Goal: Task Accomplishment & Management: Use online tool/utility

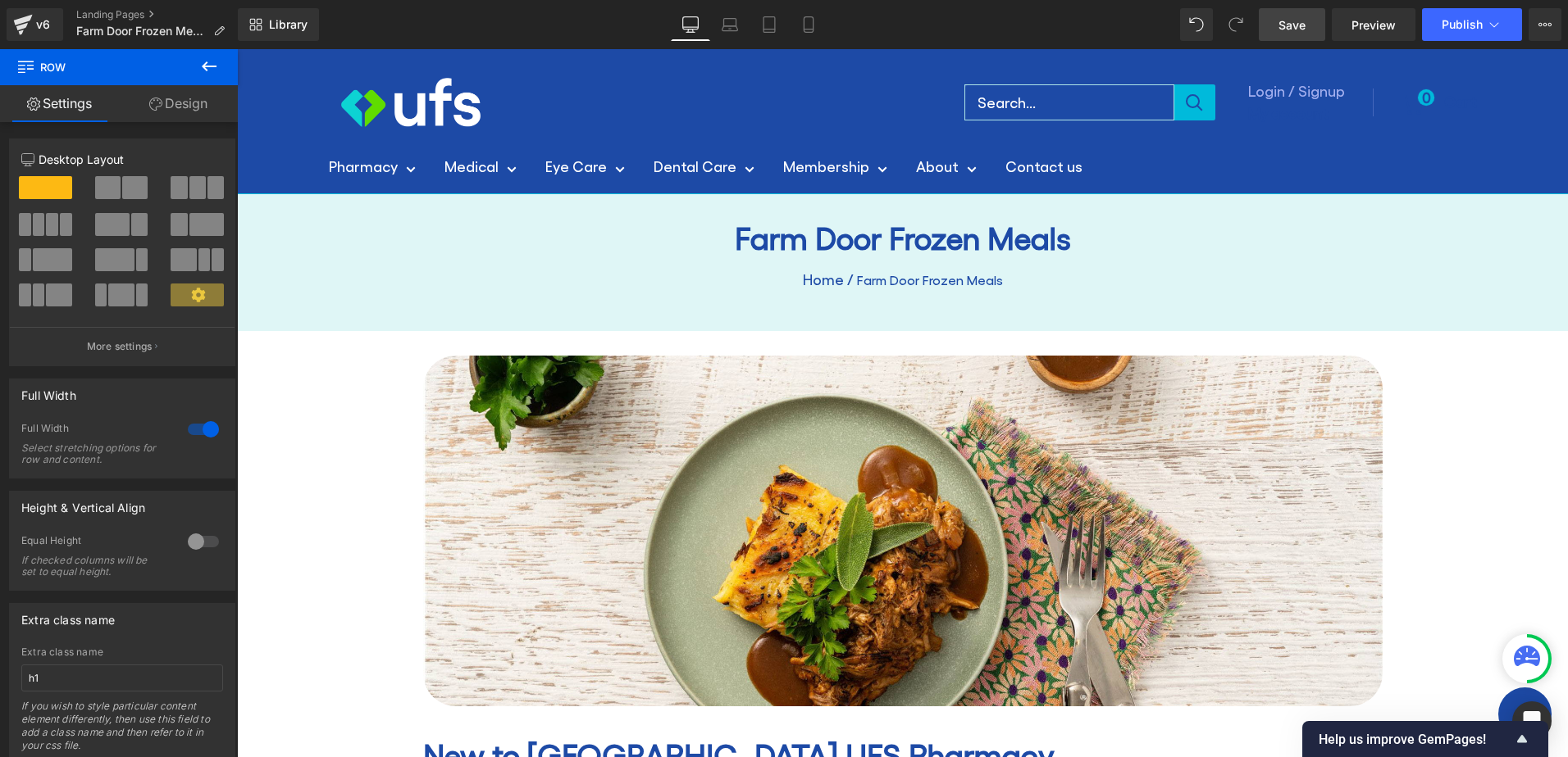
click at [1299, 25] on span "Save" at bounding box center [1292, 25] width 27 height 17
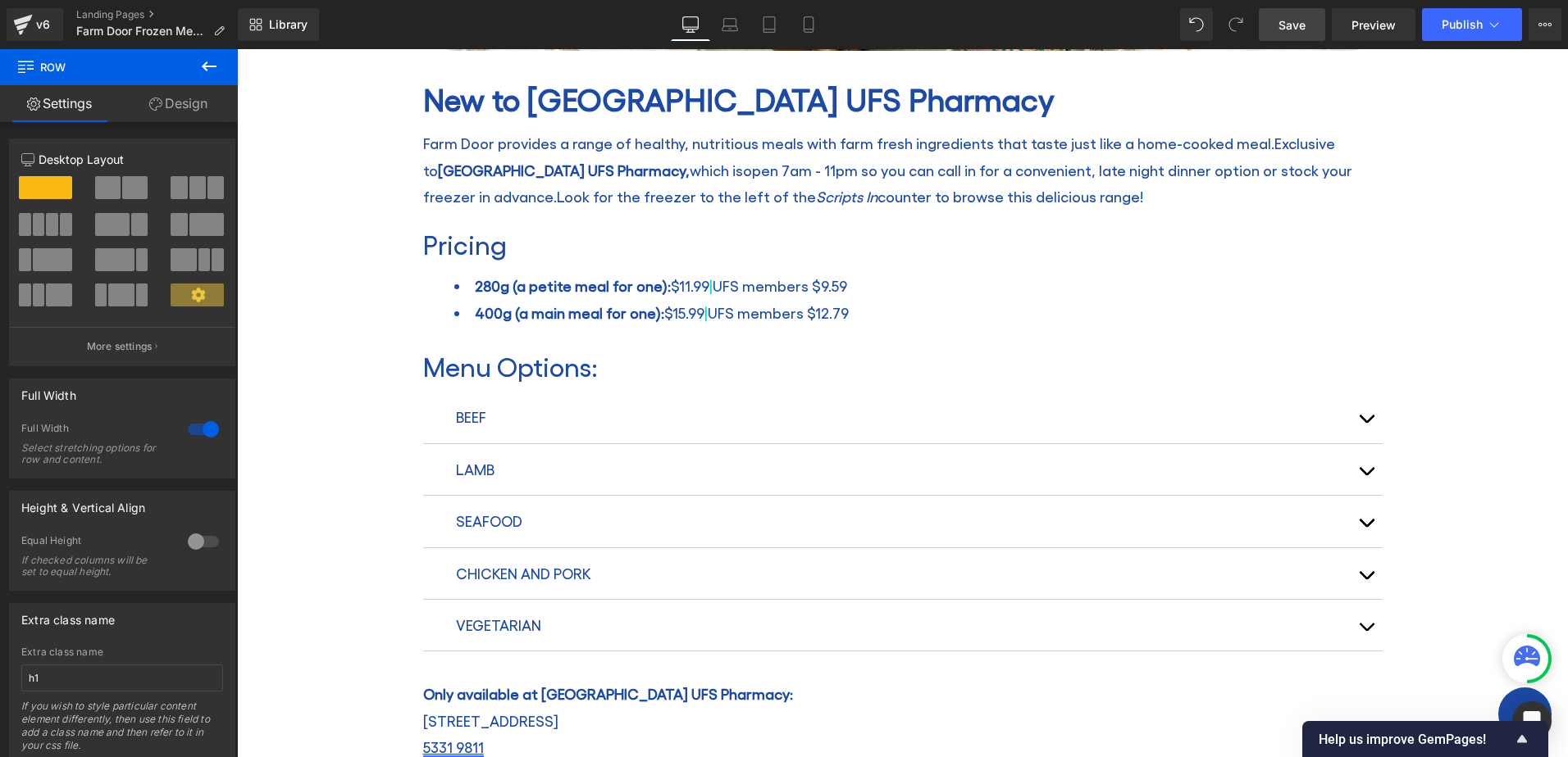
scroll to position [738, 0]
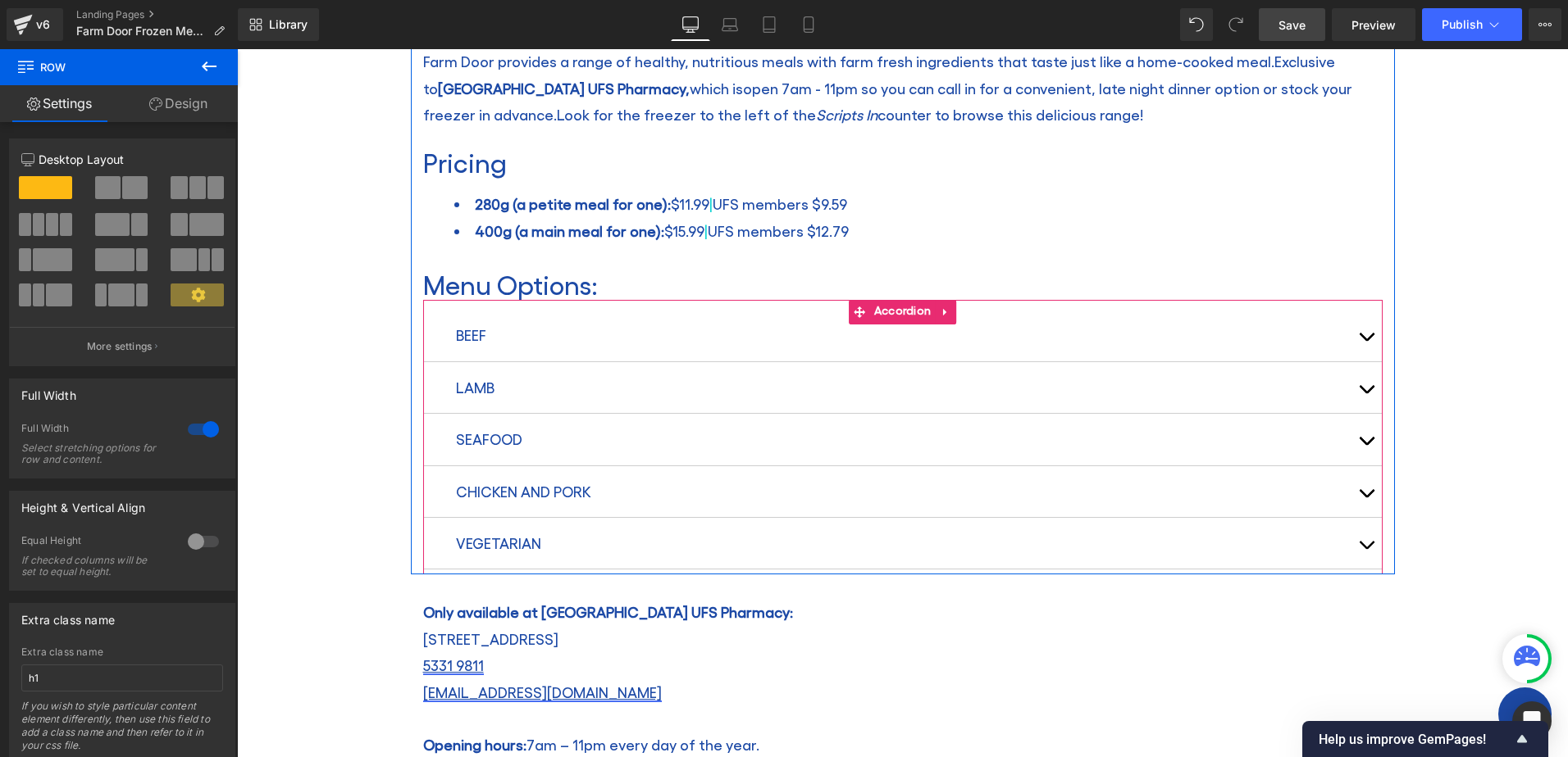
click at [1362, 340] on button "button" at bounding box center [1366, 336] width 33 height 51
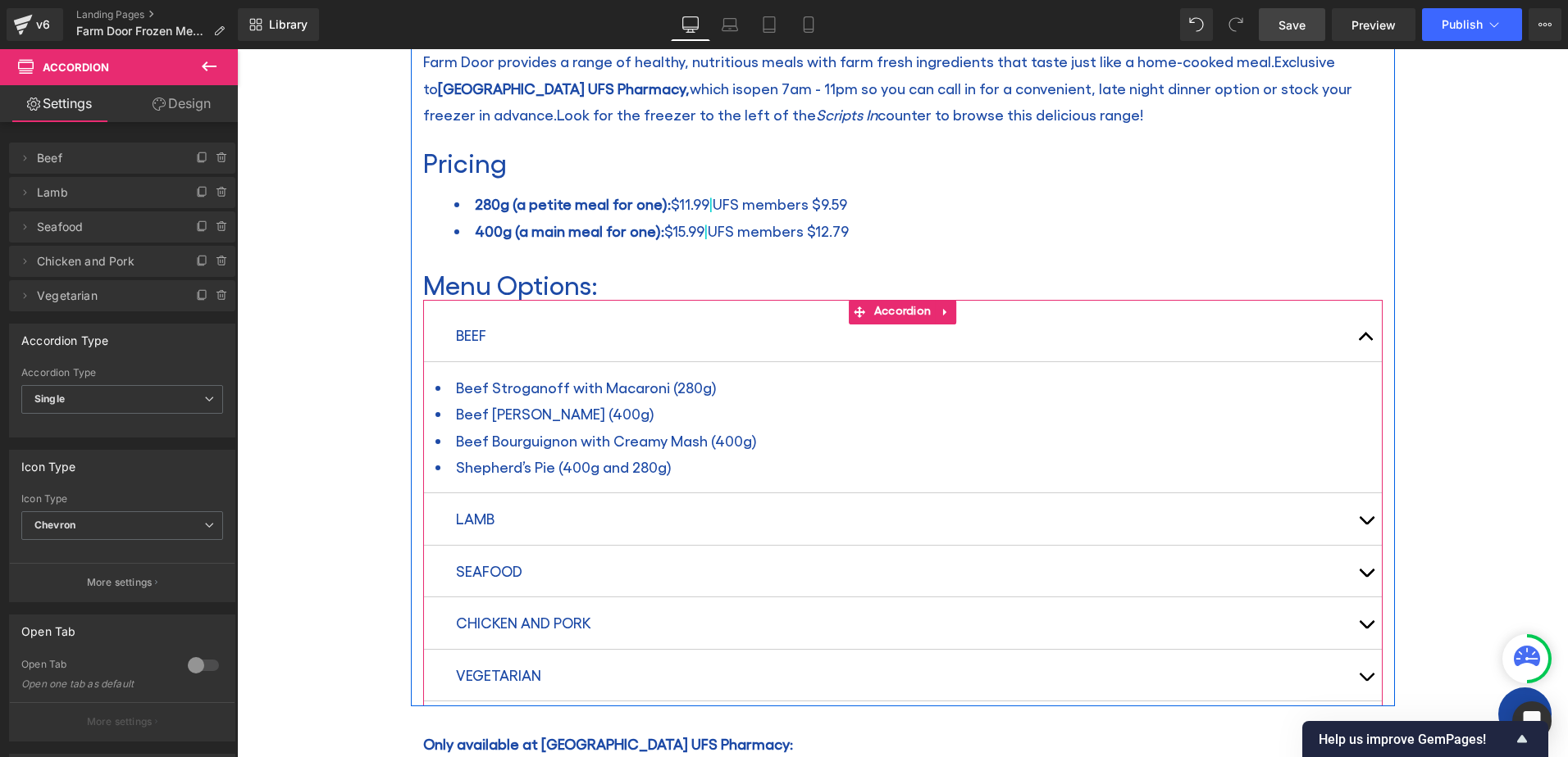
click at [1362, 340] on button "button" at bounding box center [1366, 336] width 33 height 51
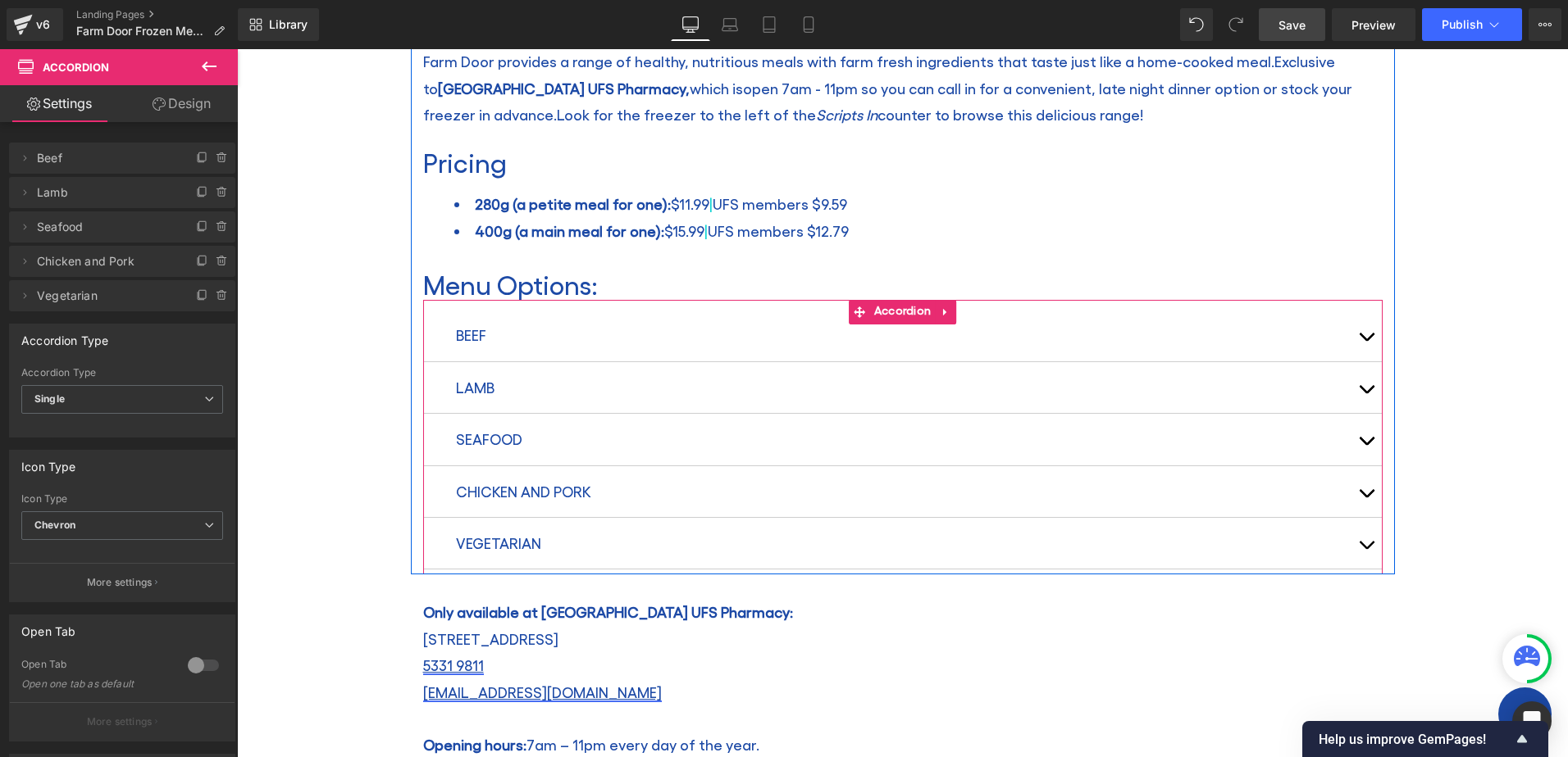
click at [1361, 385] on button "button" at bounding box center [1366, 388] width 33 height 51
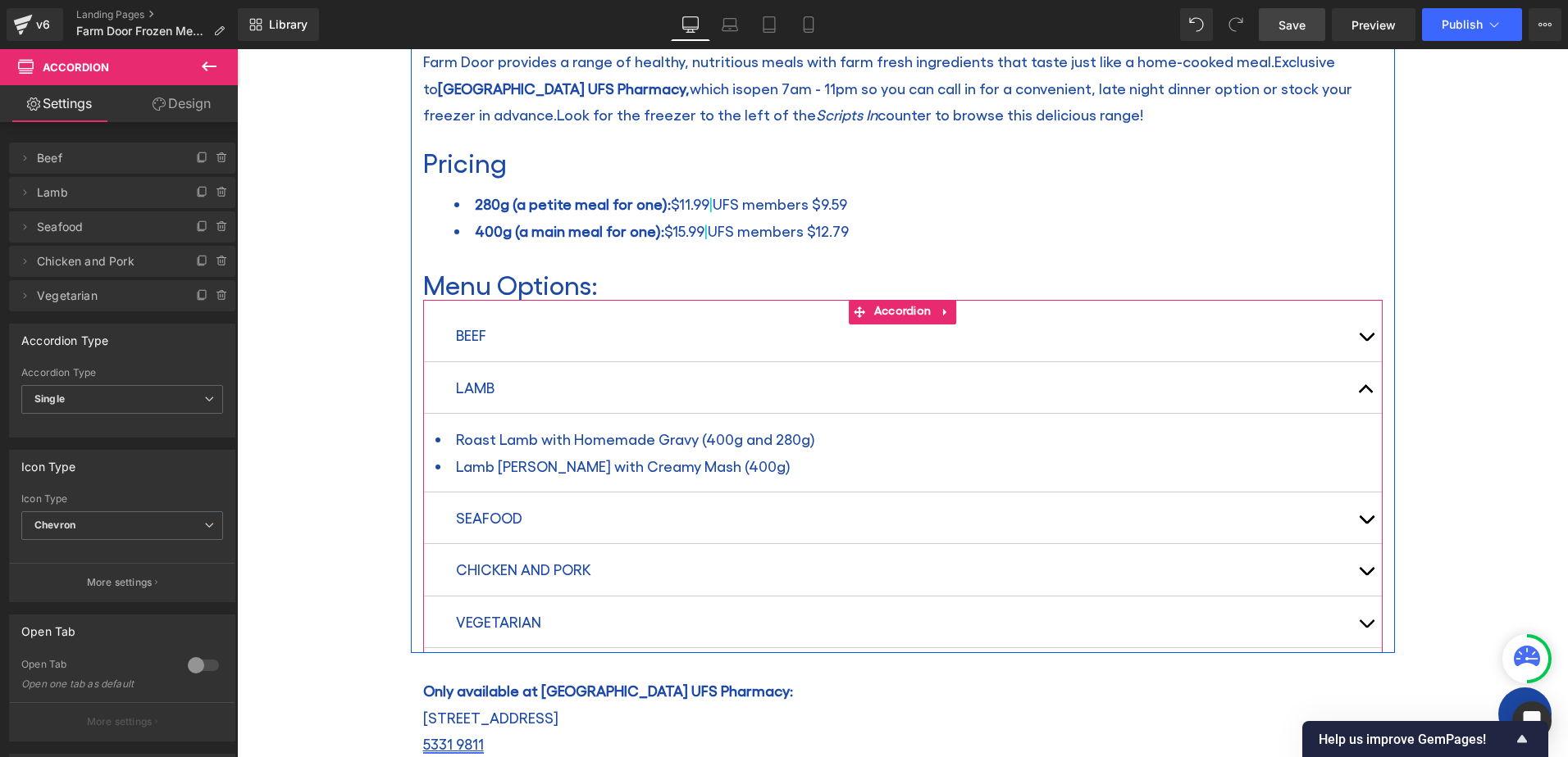
click at [1366, 393] on span "button" at bounding box center [1366, 393] width 0 height 0
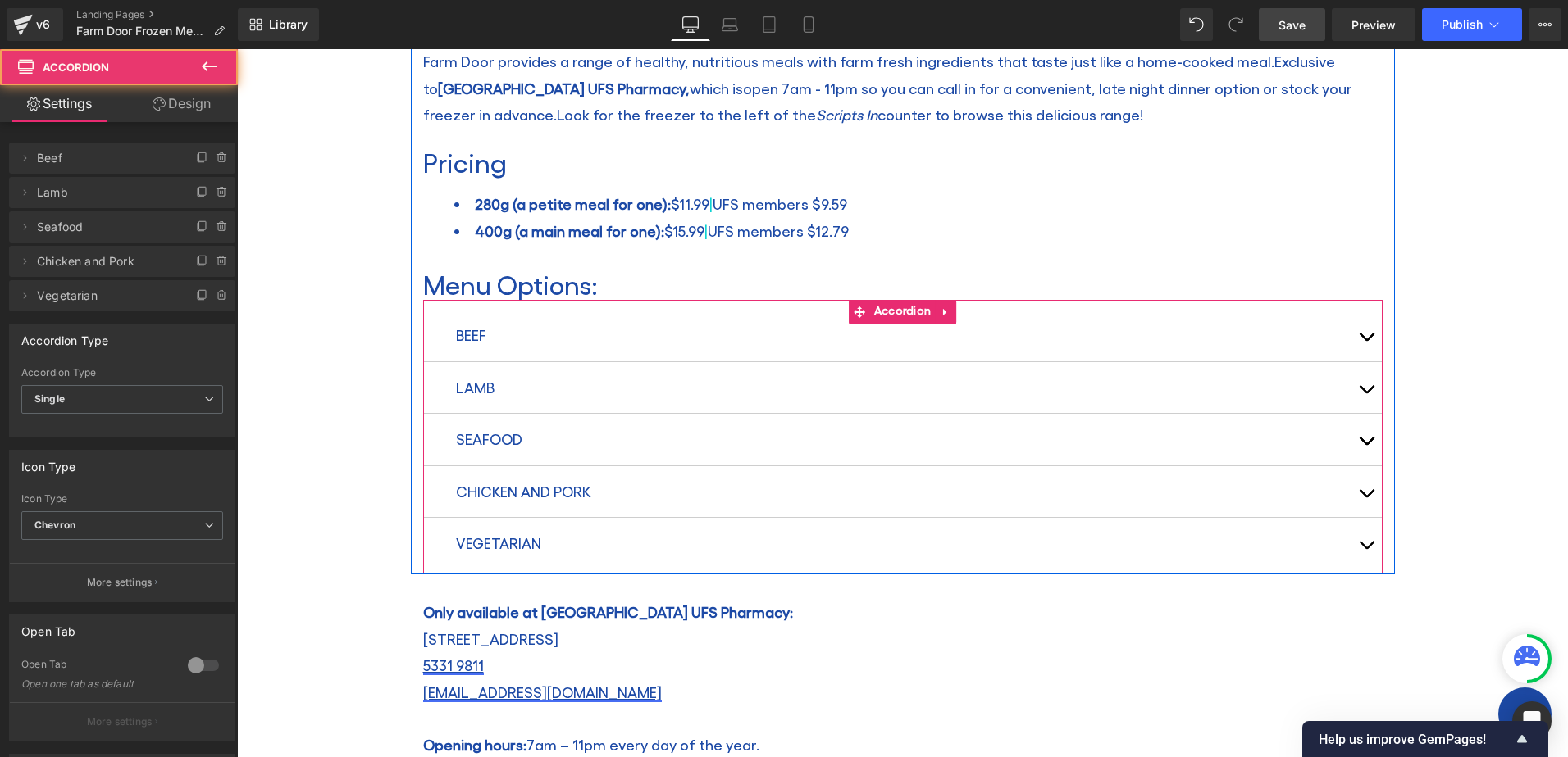
click at [1361, 437] on button "button" at bounding box center [1366, 439] width 33 height 51
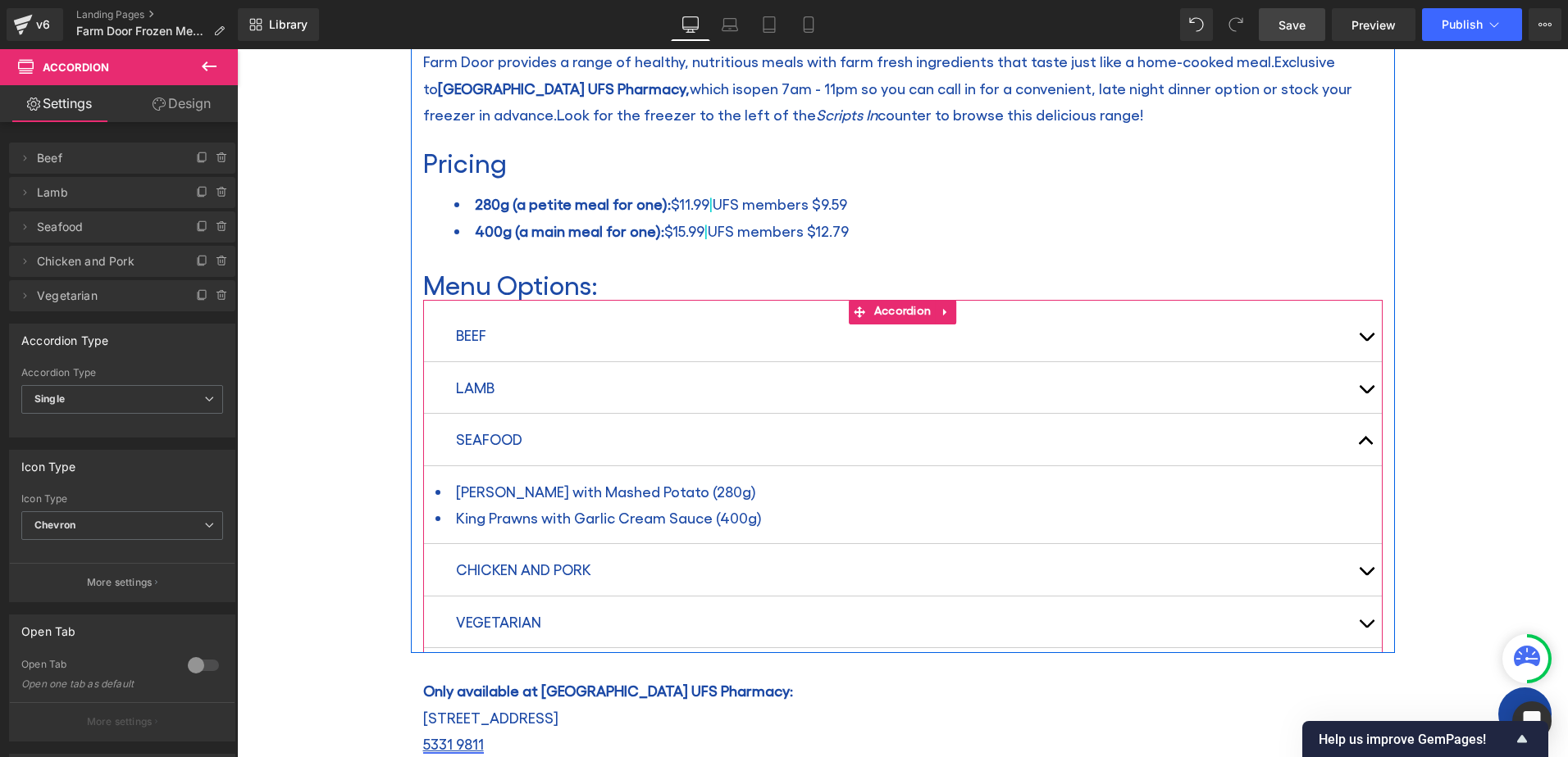
click at [1361, 437] on button "button" at bounding box center [1366, 439] width 33 height 51
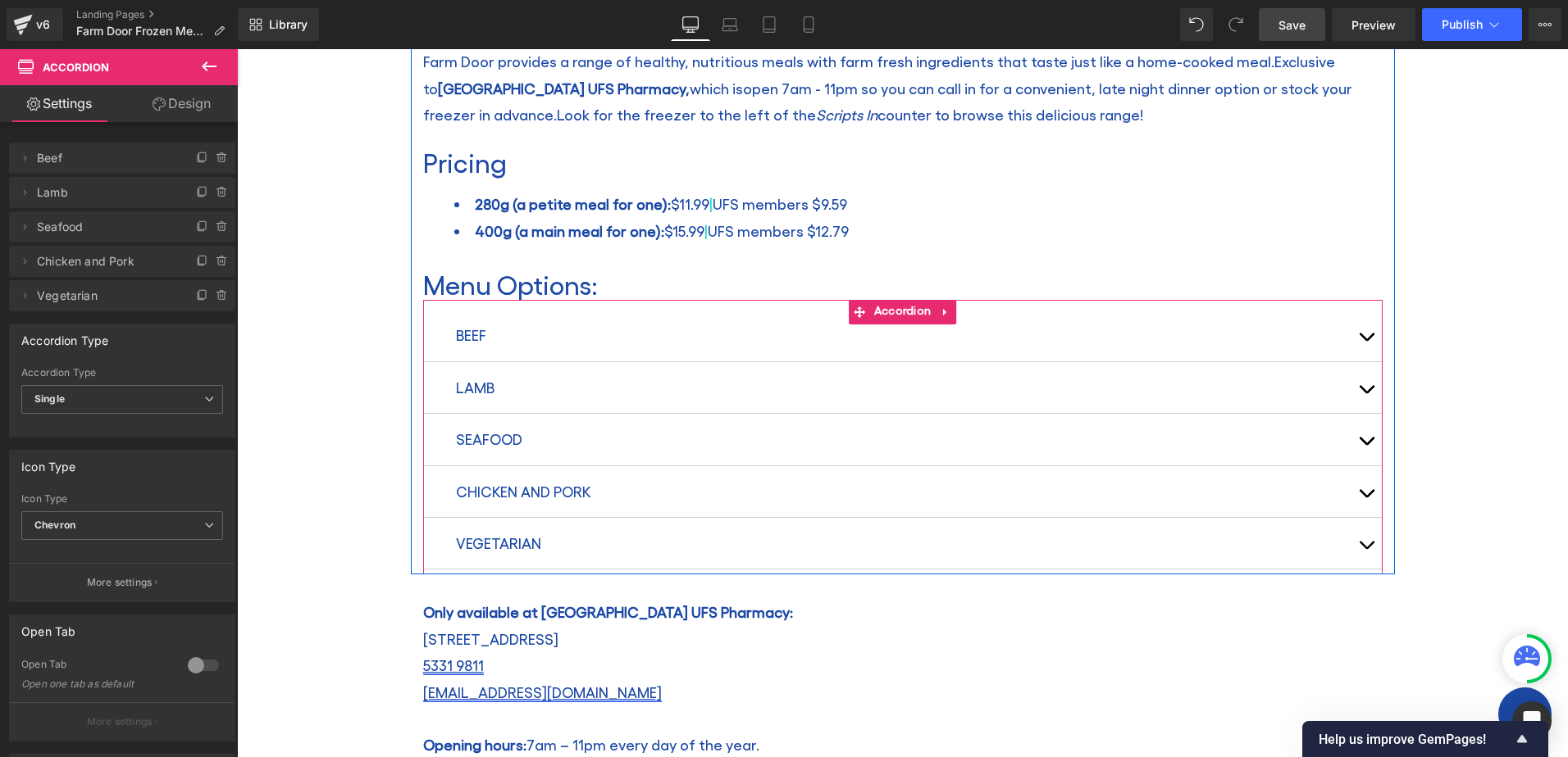
click at [1366, 498] on span "button" at bounding box center [1366, 498] width 0 height 0
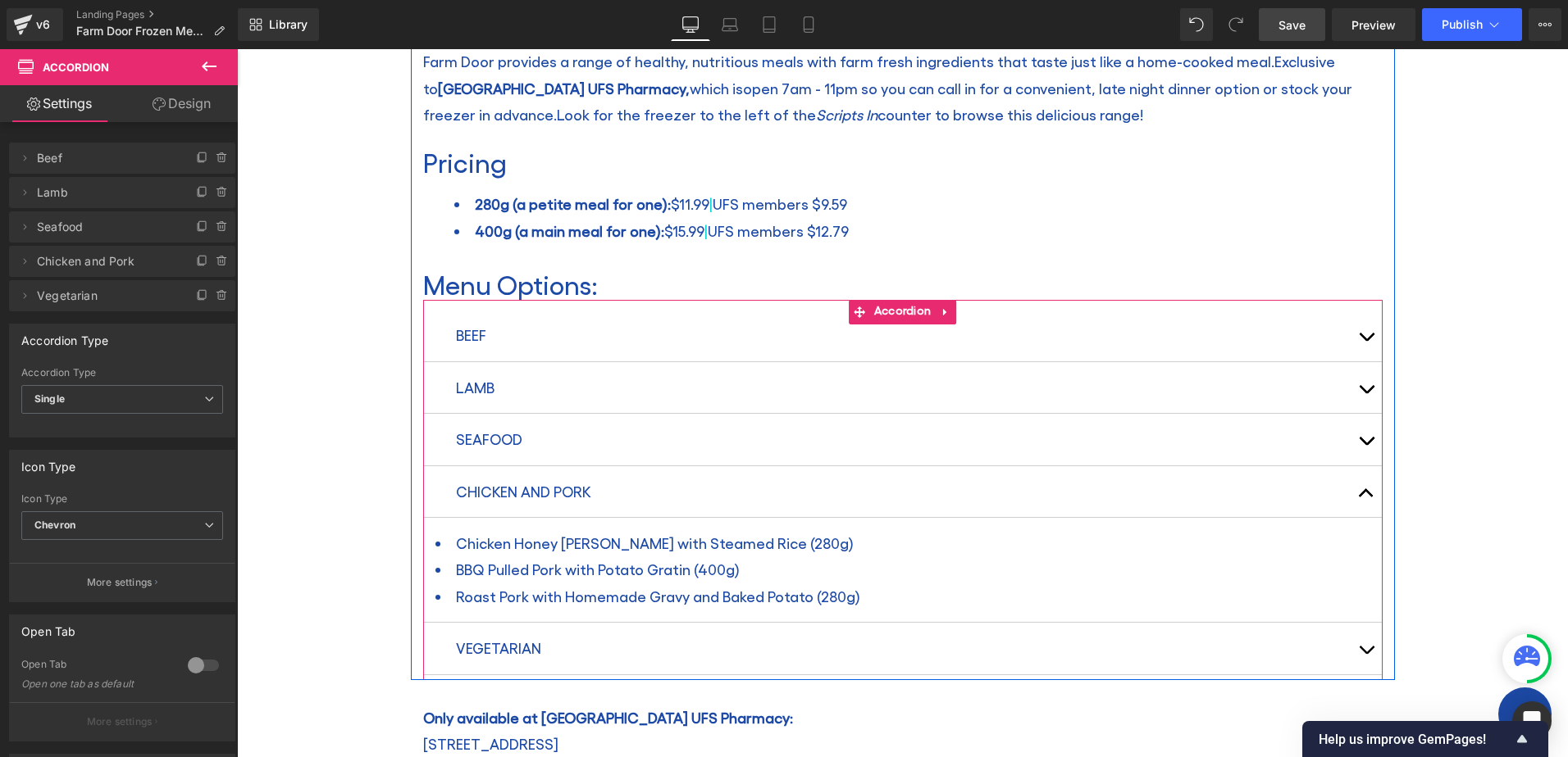
click at [1361, 494] on button "button" at bounding box center [1366, 492] width 33 height 51
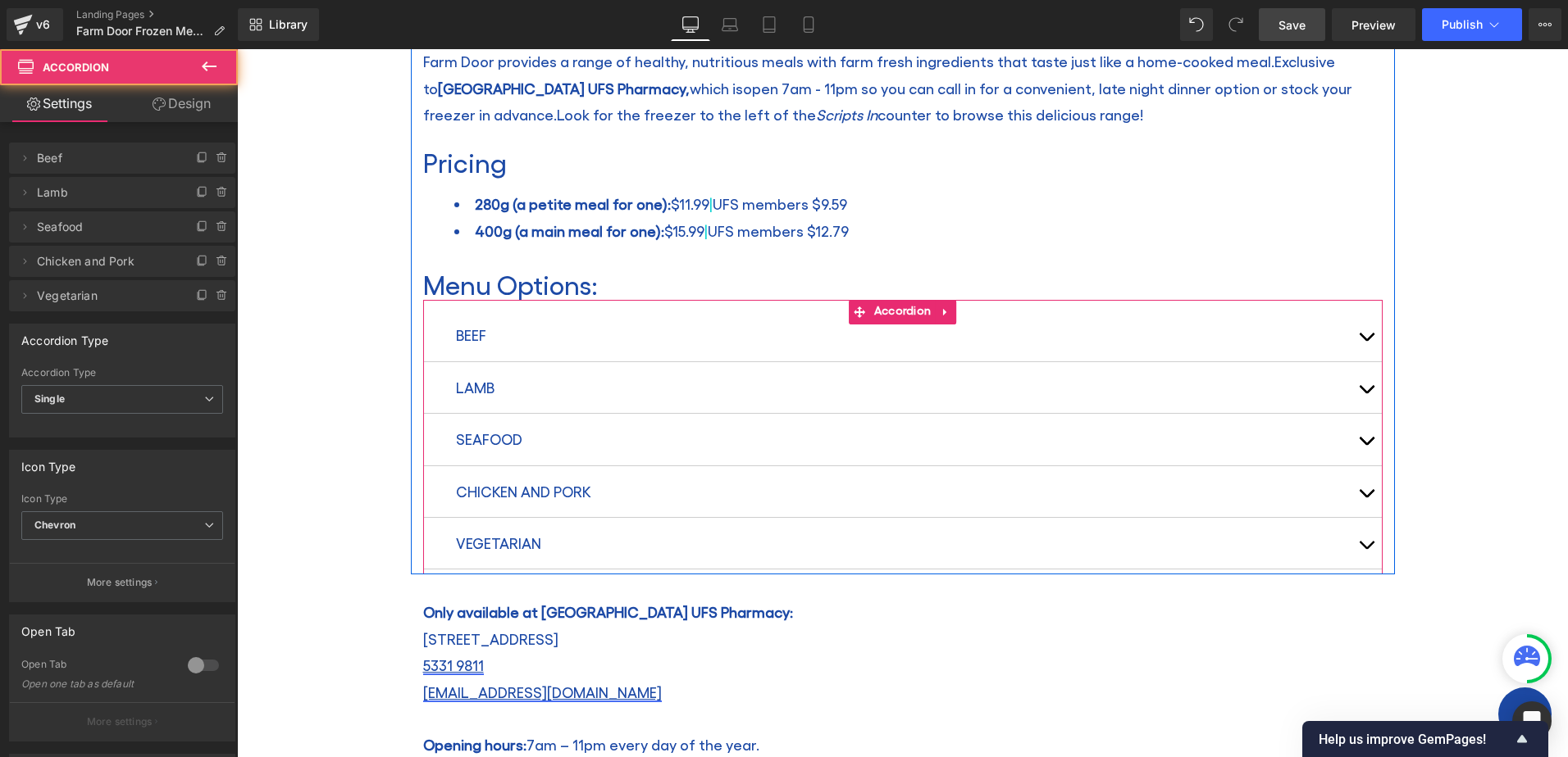
click at [1360, 542] on button "button" at bounding box center [1366, 543] width 33 height 51
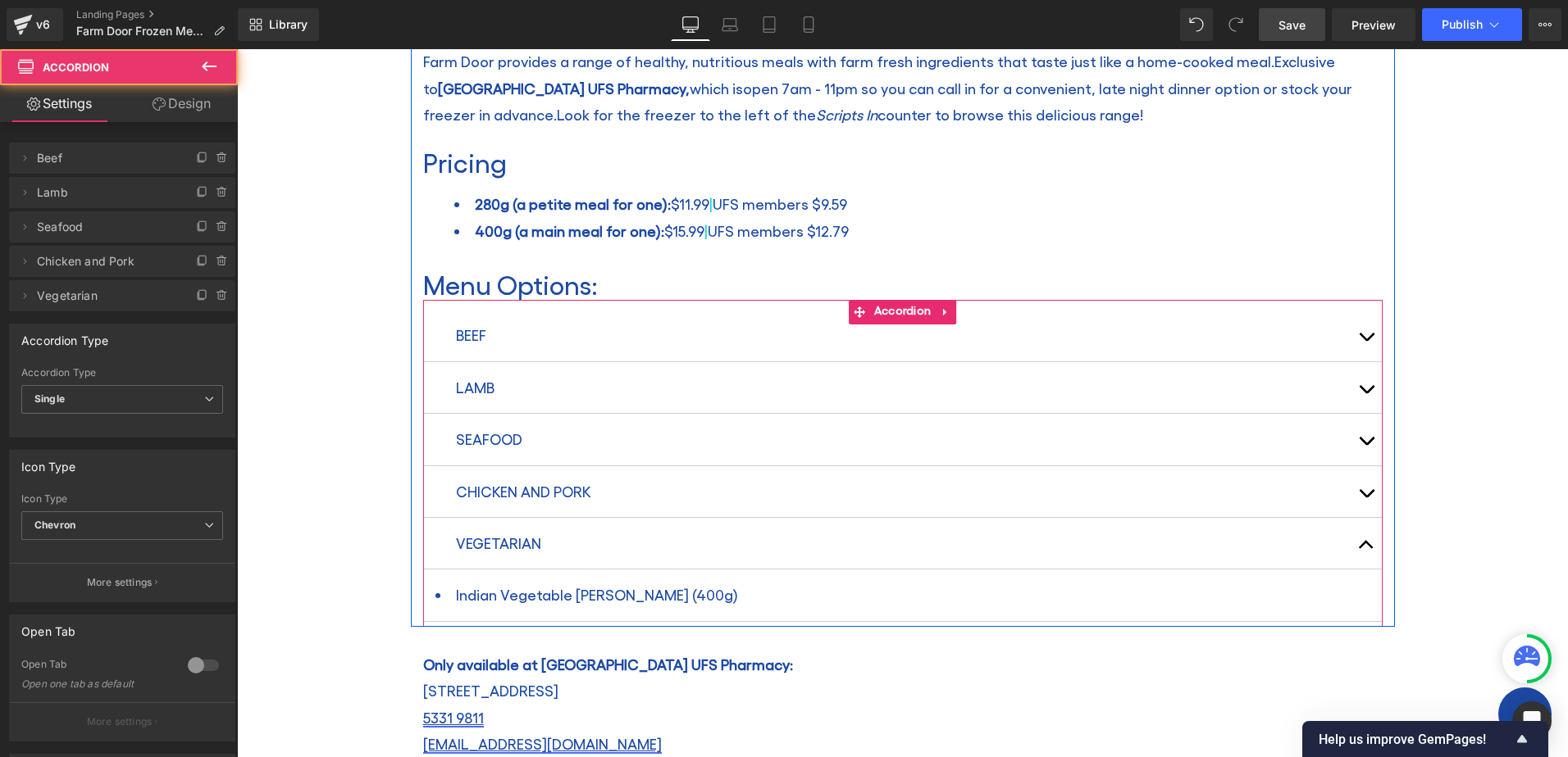
click at [1366, 550] on span "button" at bounding box center [1366, 550] width 0 height 0
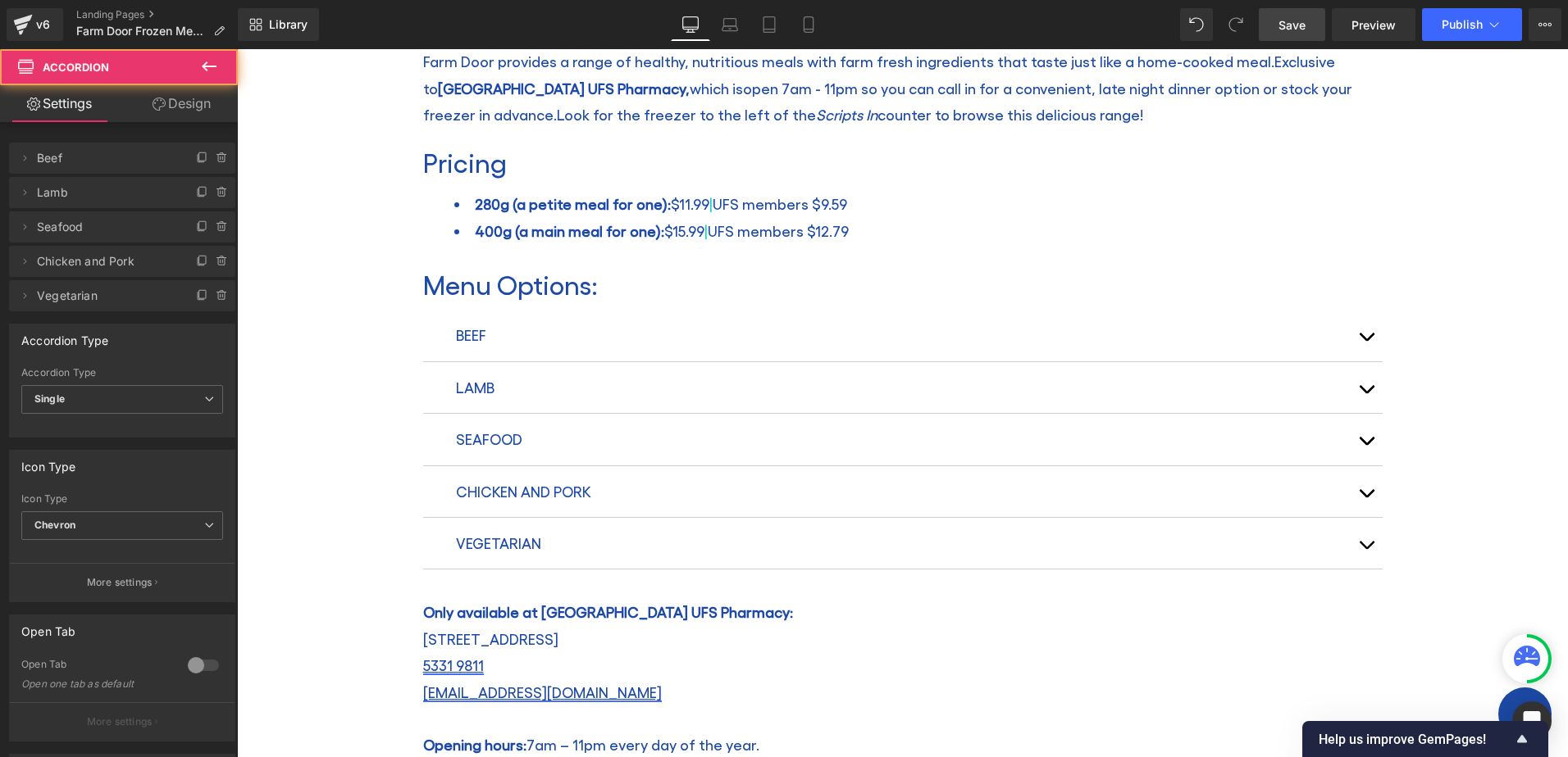
click at [1468, 530] on div "Farm Door Frozen Meals Heading Home / Farm Door Frozen Meals Breadcrumbs Row Ro…" at bounding box center [902, 230] width 1330 height 1548
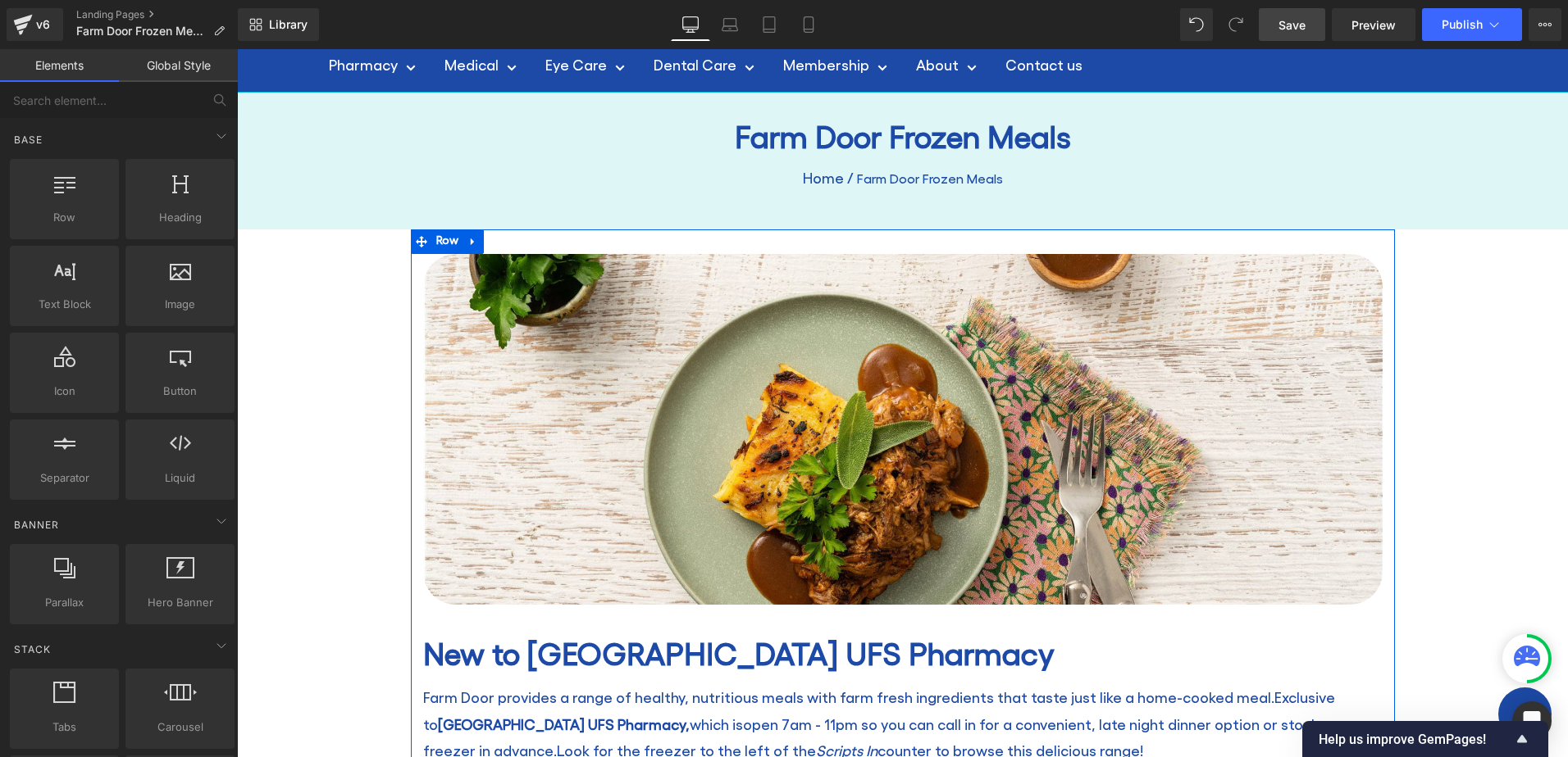
scroll to position [0, 0]
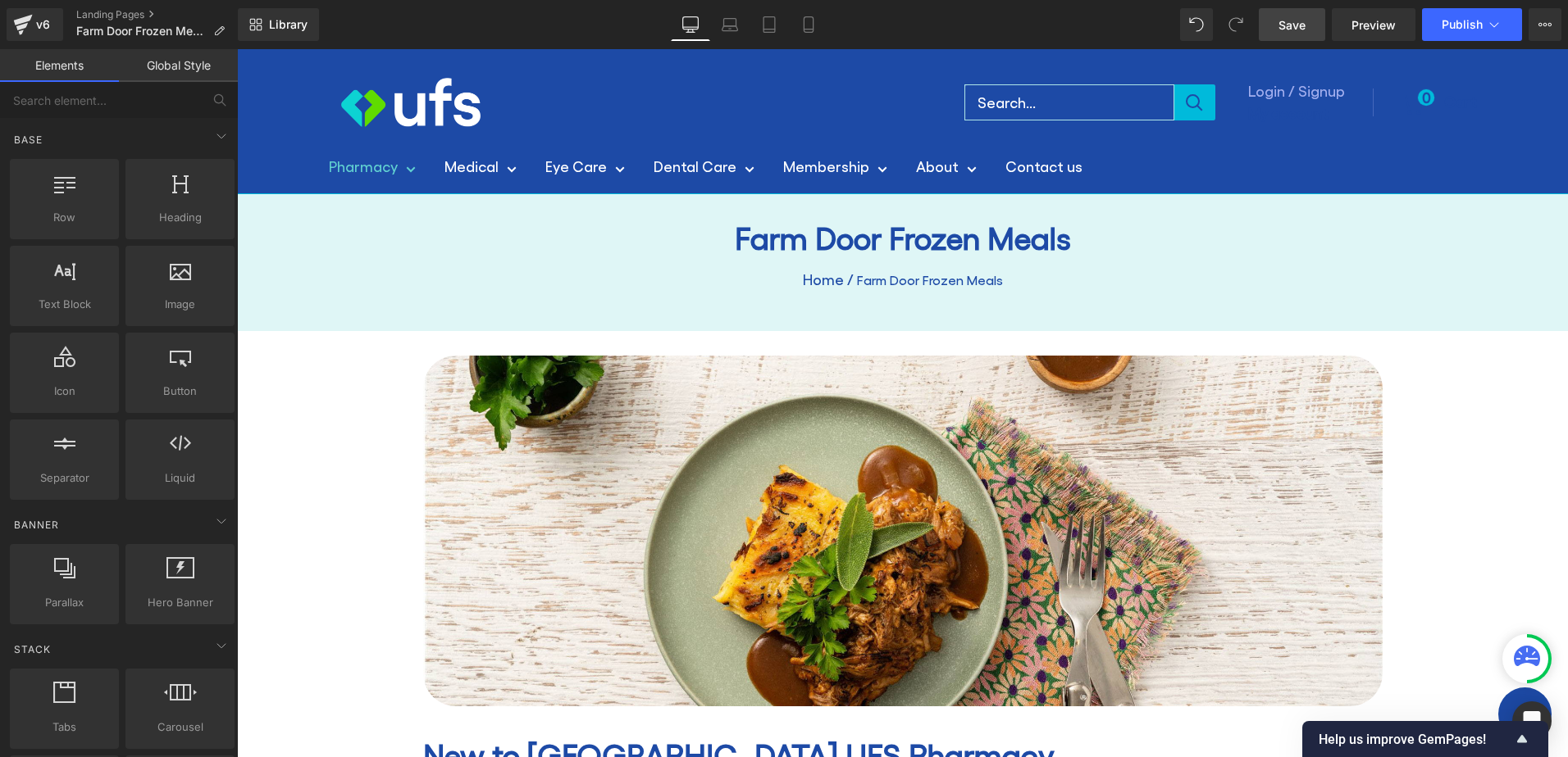
click at [385, 169] on link "Pharmacy" at bounding box center [371, 166] width 86 height 26
click at [1462, 21] on span "Publish" at bounding box center [1462, 25] width 41 height 13
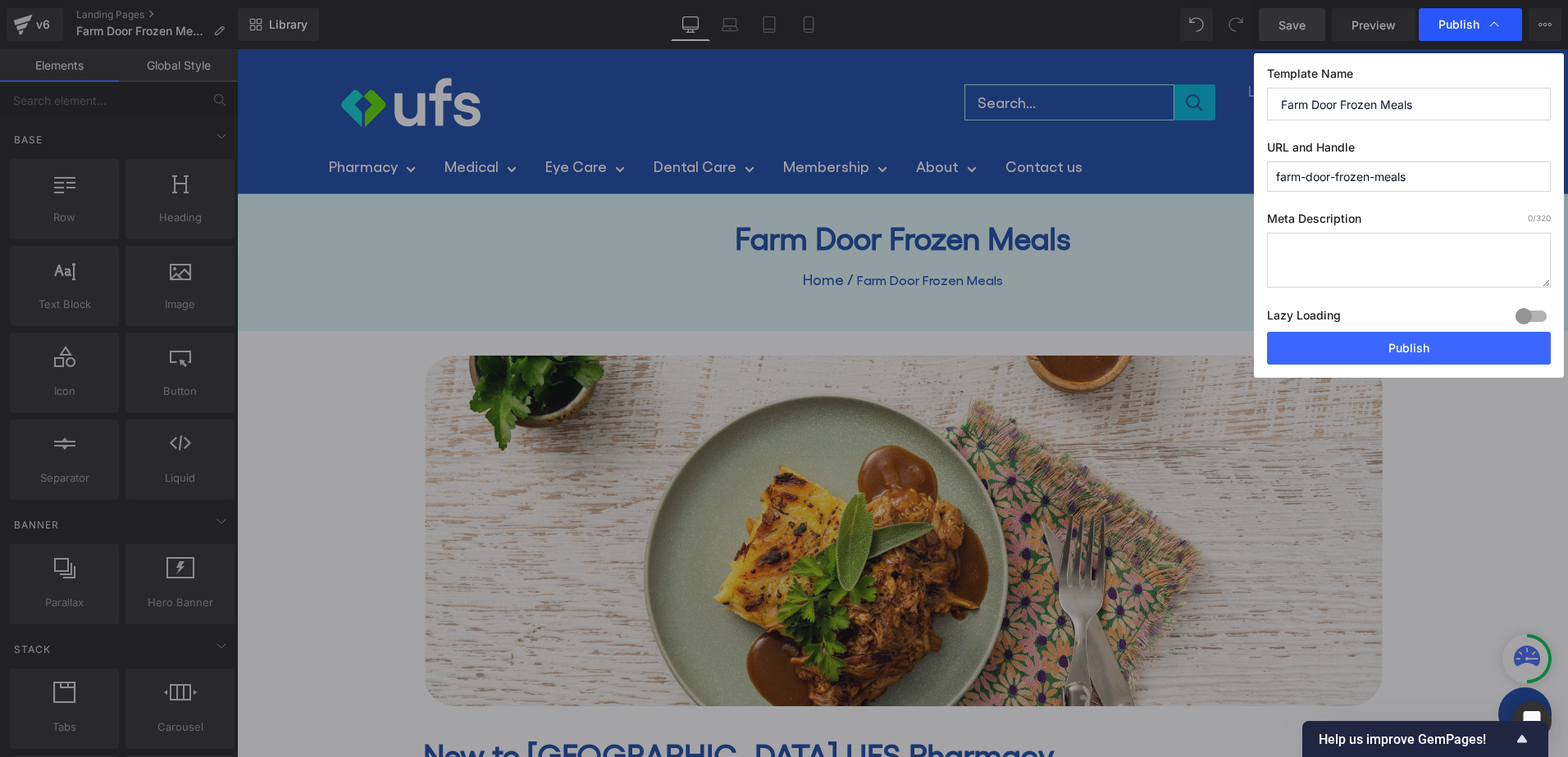
click at [1474, 26] on span "Publish" at bounding box center [1458, 25] width 41 height 15
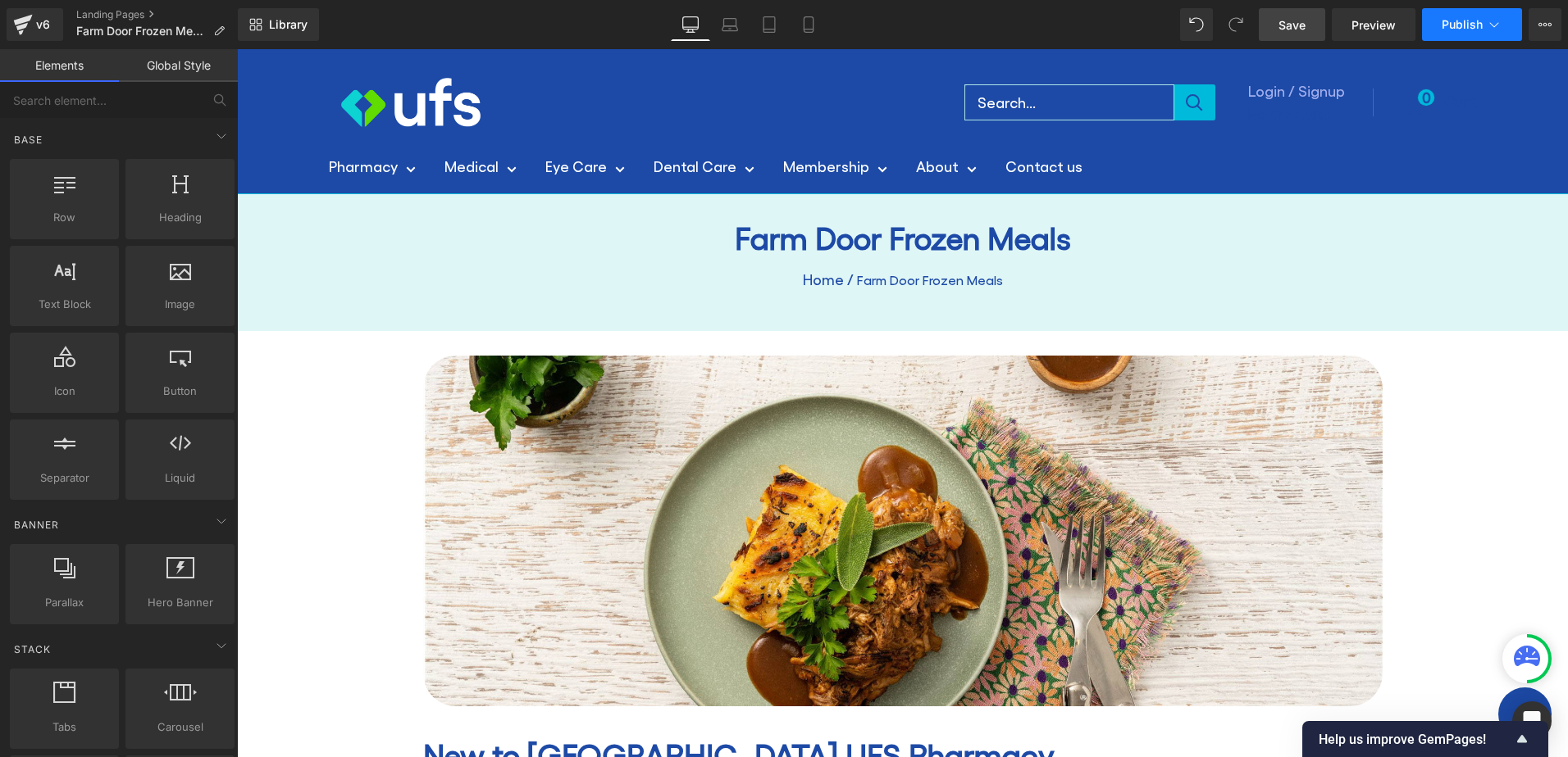
click at [1456, 26] on span "Publish" at bounding box center [1462, 25] width 41 height 13
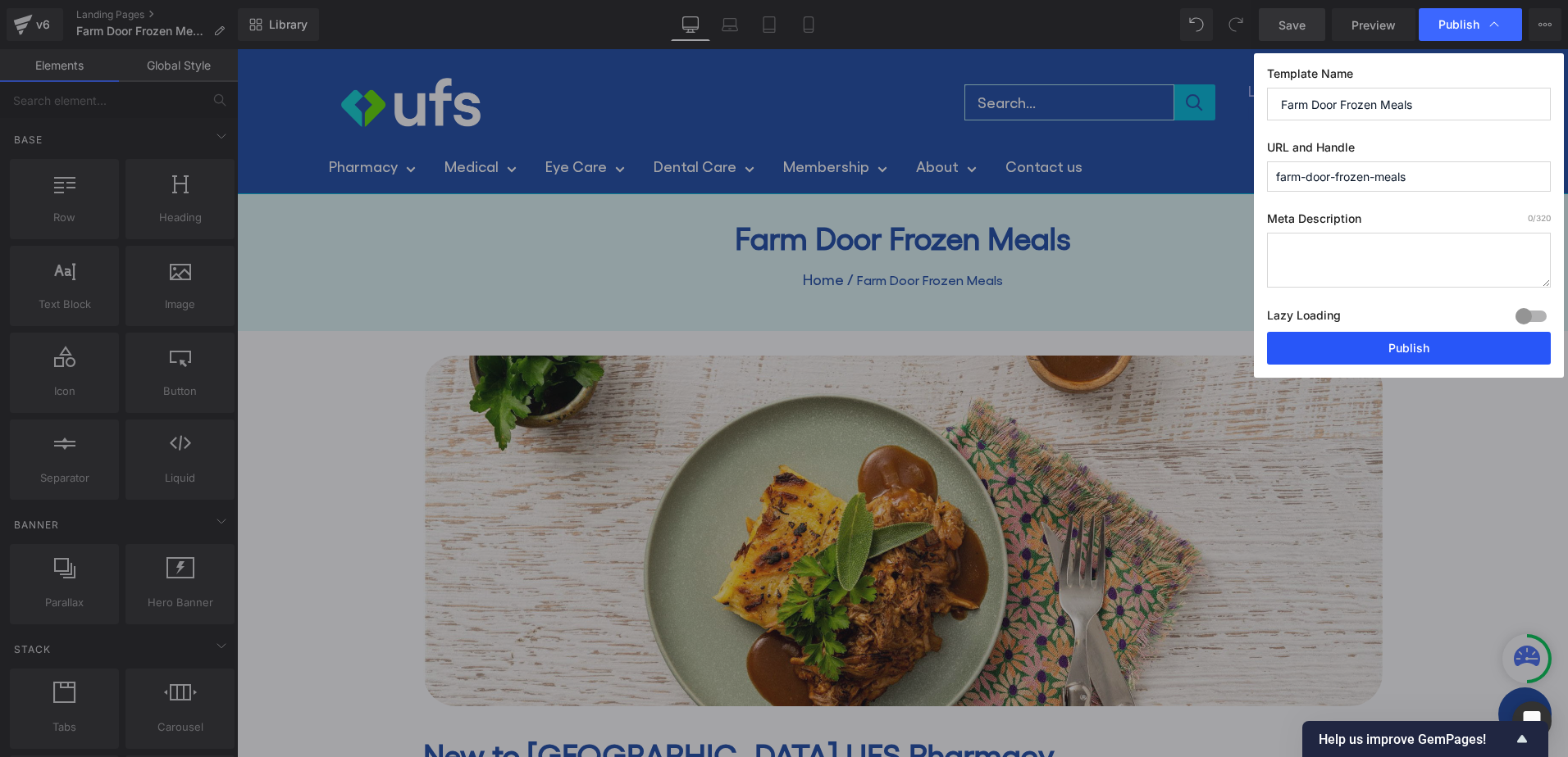
click at [1406, 344] on button "Publish" at bounding box center [1409, 348] width 284 height 33
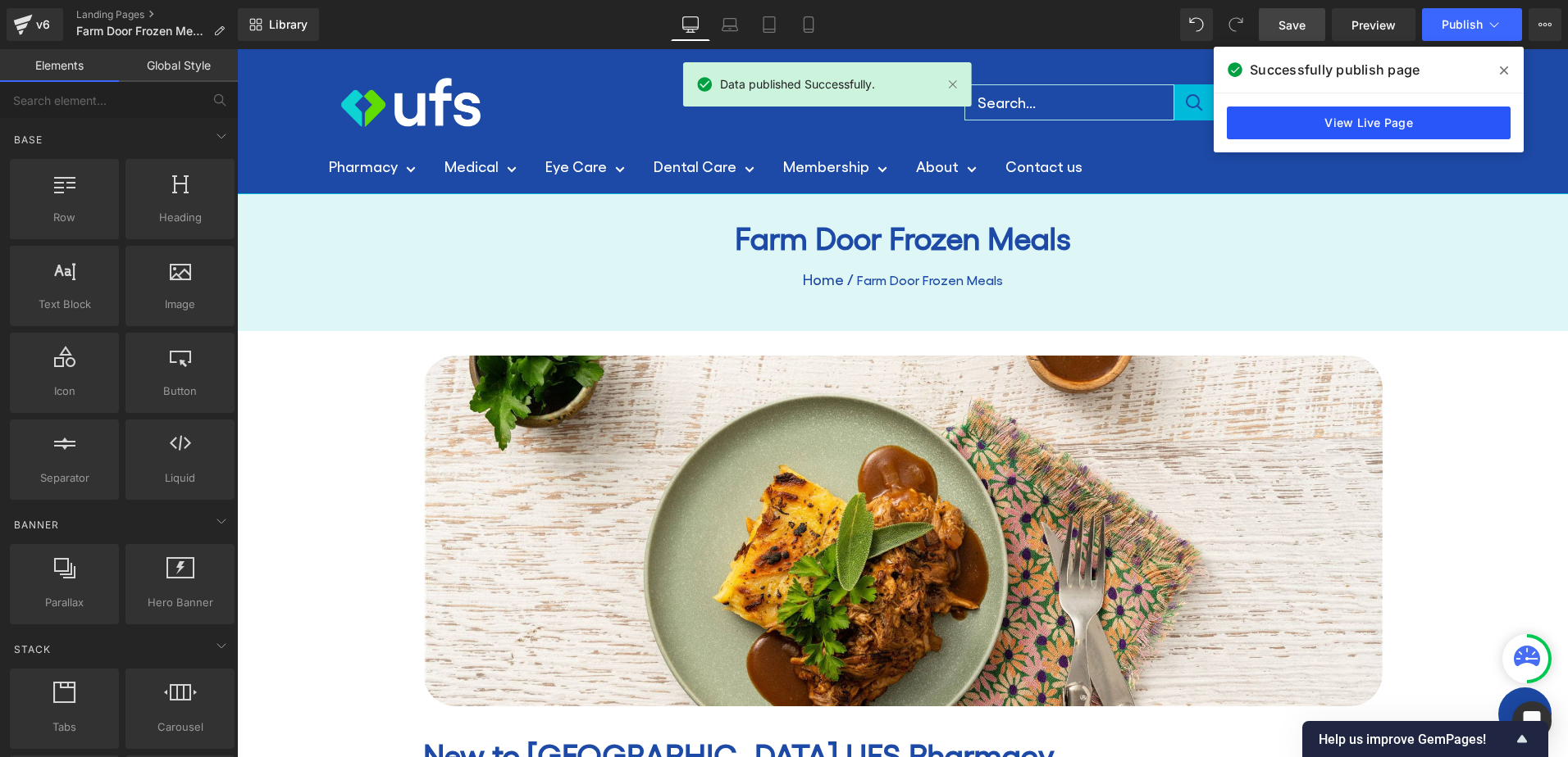
click at [1407, 123] on link "View Live Page" at bounding box center [1369, 123] width 284 height 33
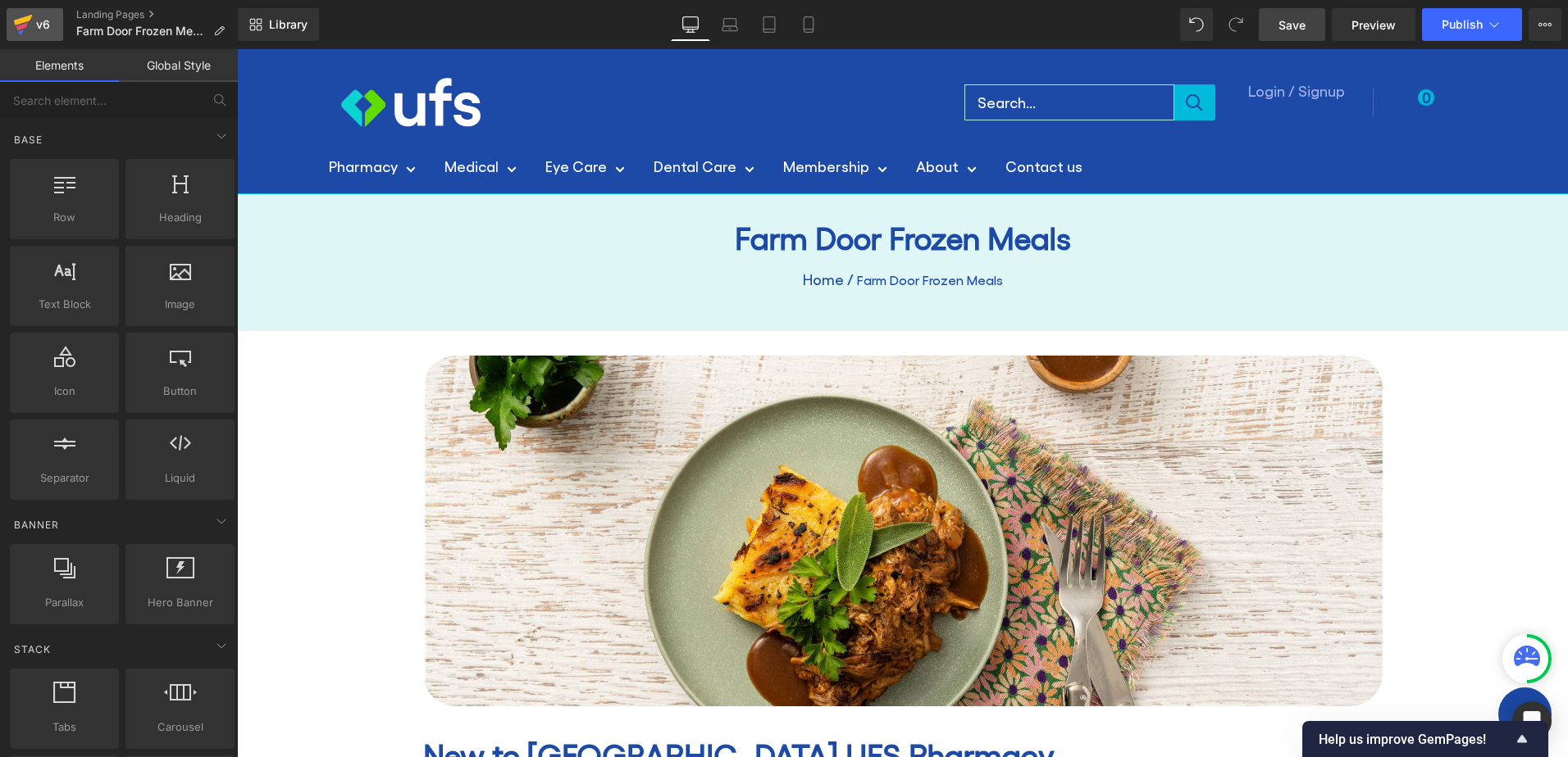
click at [23, 15] on icon at bounding box center [23, 25] width 20 height 41
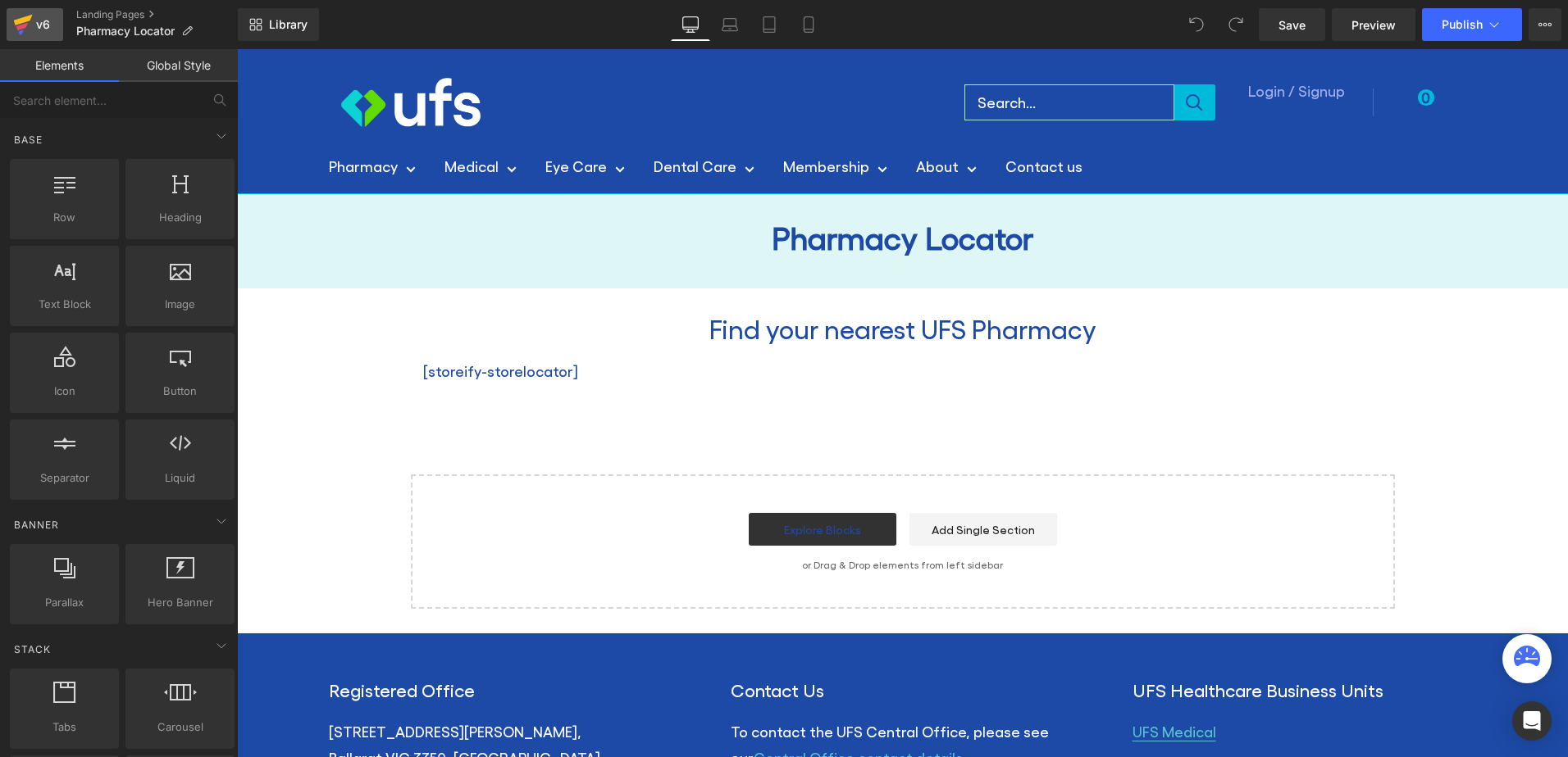
click at [54, 27] on link "v6" at bounding box center [35, 25] width 56 height 33
